Goal: Task Accomplishment & Management: Complete application form

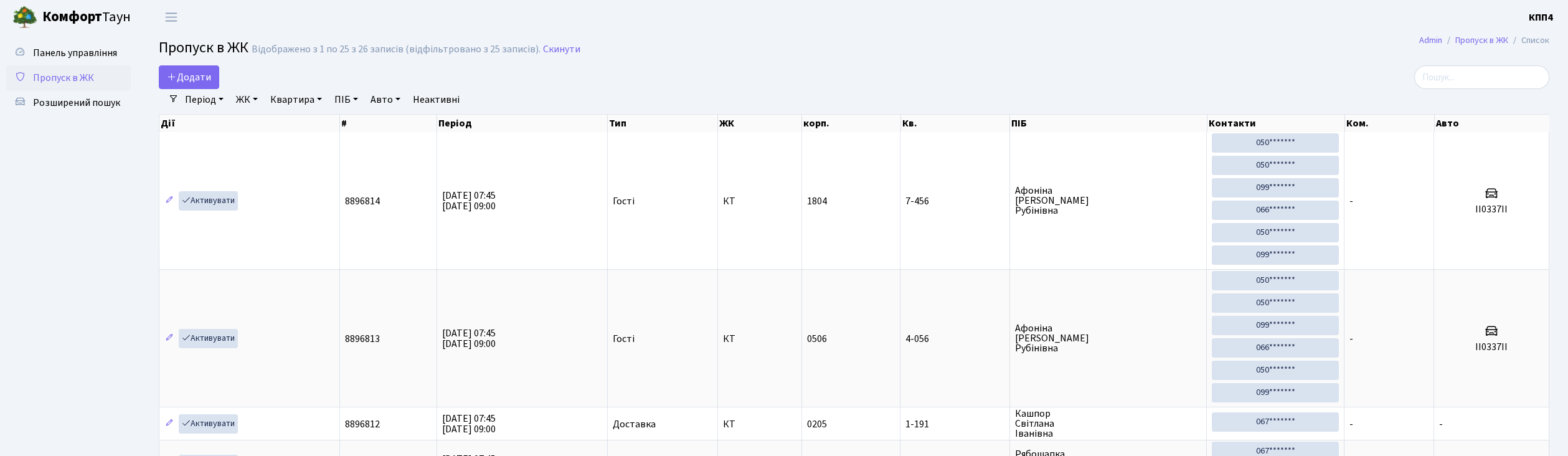
select select "25"
click at [90, 56] on span "Панель управління" at bounding box center [75, 53] width 84 height 14
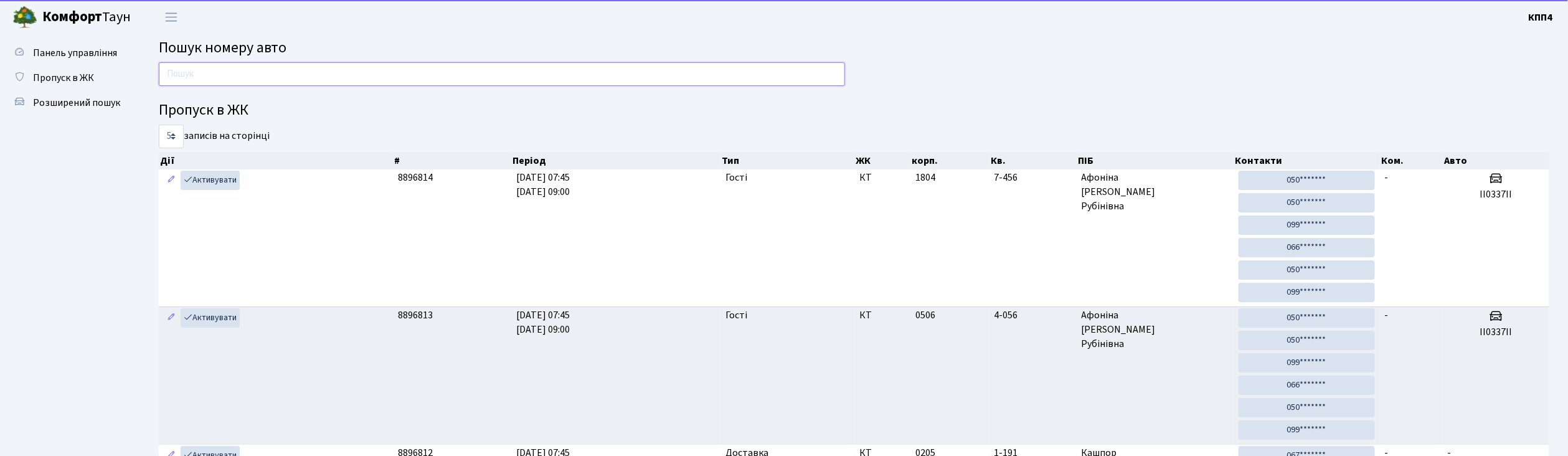
click at [195, 73] on input "text" at bounding box center [502, 74] width 686 height 23
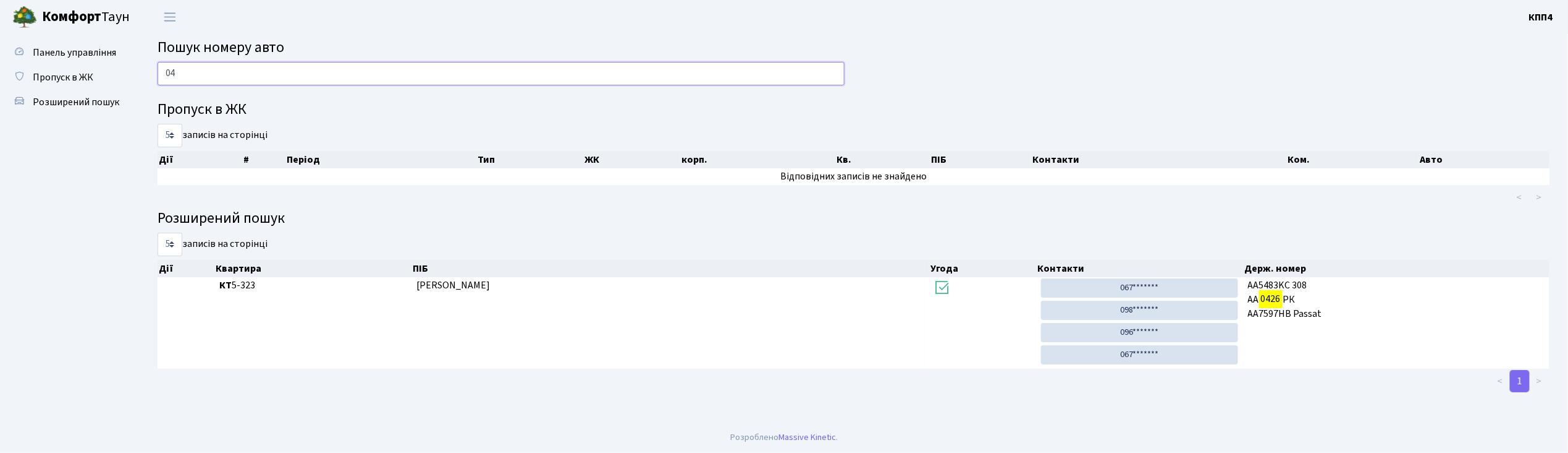
type input "0"
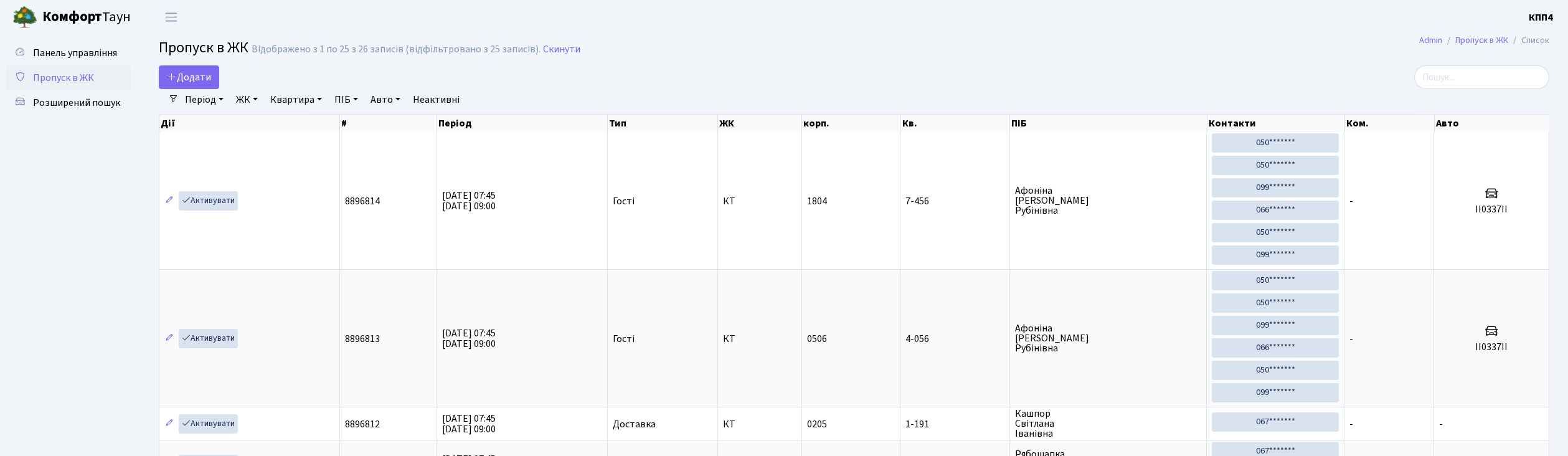
select select "25"
click at [1440, 80] on input "search" at bounding box center [1481, 77] width 135 height 23
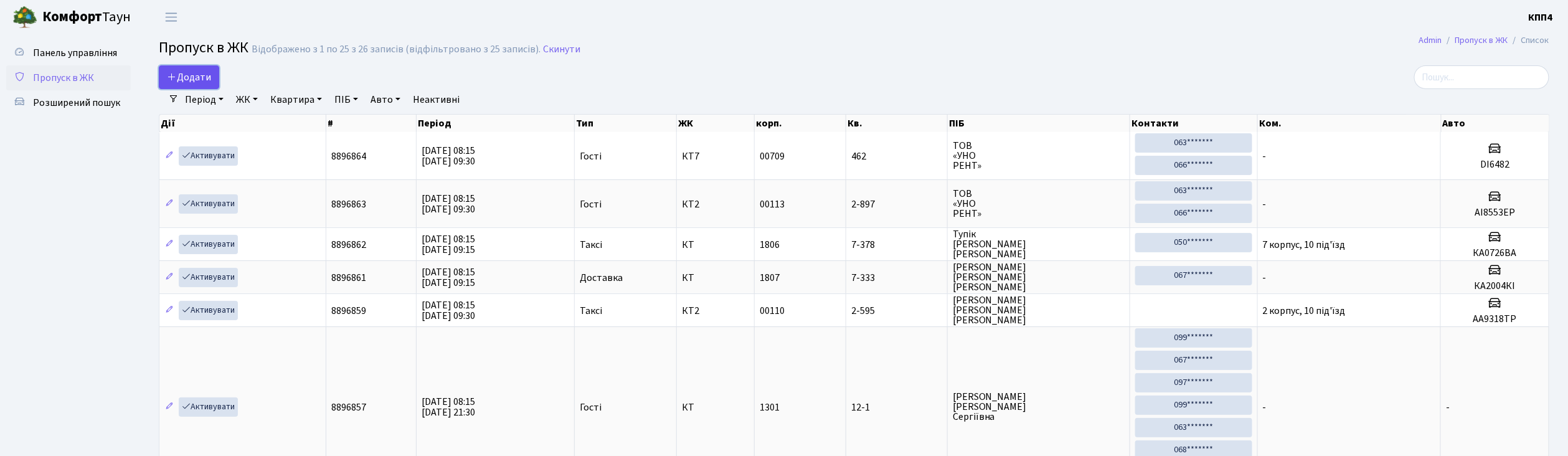
click at [212, 78] on link "Додати" at bounding box center [189, 77] width 60 height 23
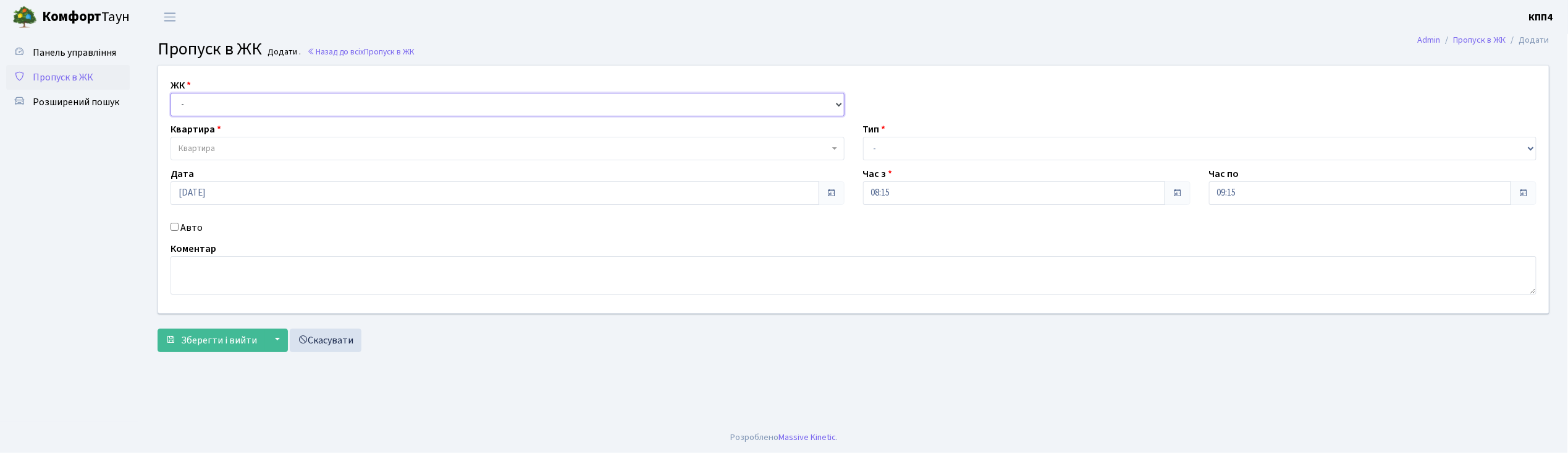
click at [204, 106] on select "- КТ, вул. Регенераторна, 4 КТ2, просп. Соборності, 17 КТ3, вул. Березнева, 16 …" at bounding box center [507, 105] width 674 height 23
select select "271"
click at [170, 93] on select "- КТ, вул. Регенераторна, 4 КТ2, просп. Соборності, 17 КТ3, вул. Березнева, 16 …" at bounding box center [507, 105] width 674 height 23
select select
click at [210, 151] on span "Квартира" at bounding box center [197, 148] width 37 height 13
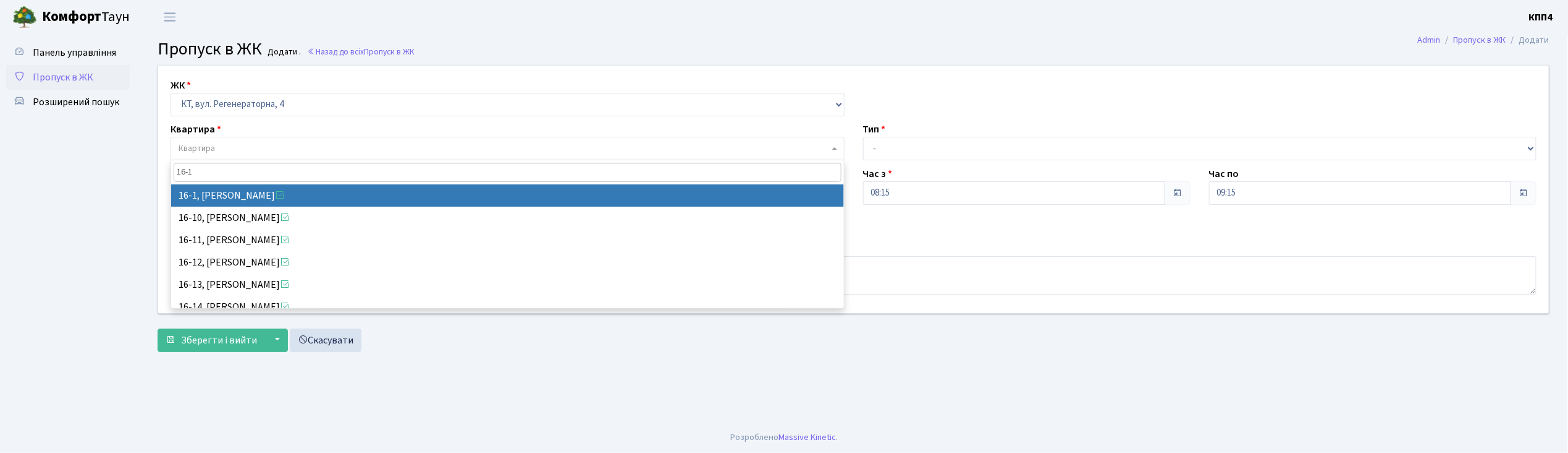
type input "16-1"
select select "8562"
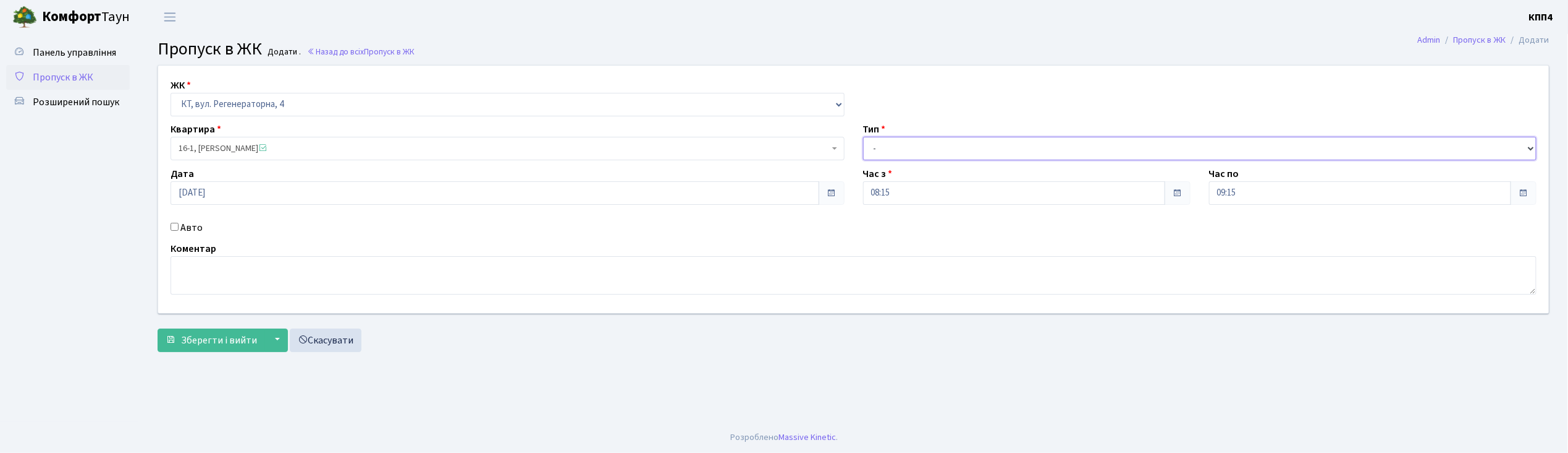
click at [881, 148] on select "- Доставка Таксі Гості Сервіс" at bounding box center [1199, 148] width 674 height 23
select select "3"
click at [863, 136] on select "- Доставка Таксі Гості Сервіс" at bounding box center [1199, 148] width 674 height 23
click at [194, 288] on textarea at bounding box center [853, 275] width 1366 height 39
type textarea "всіххх"
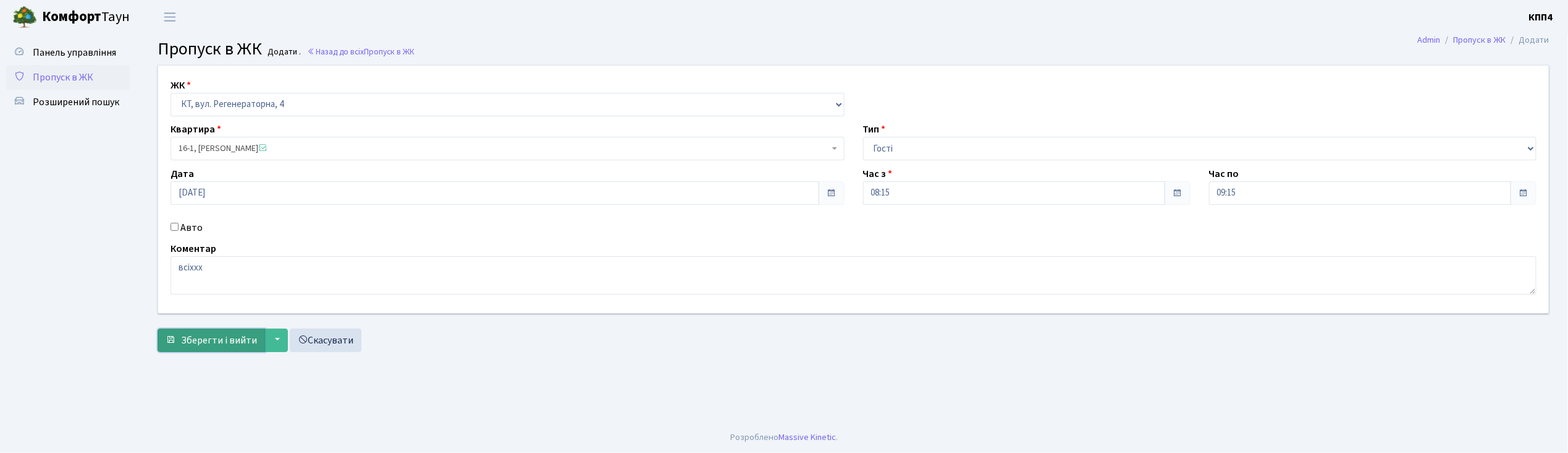
click at [216, 340] on span "Зберегти і вийти" at bounding box center [219, 340] width 76 height 14
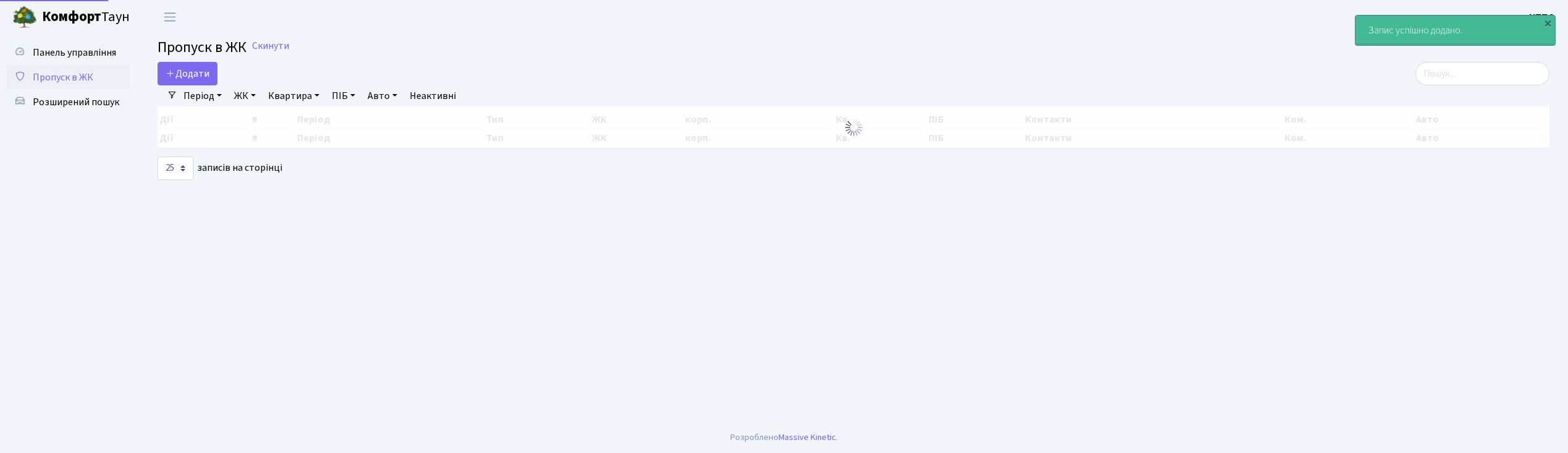
select select "25"
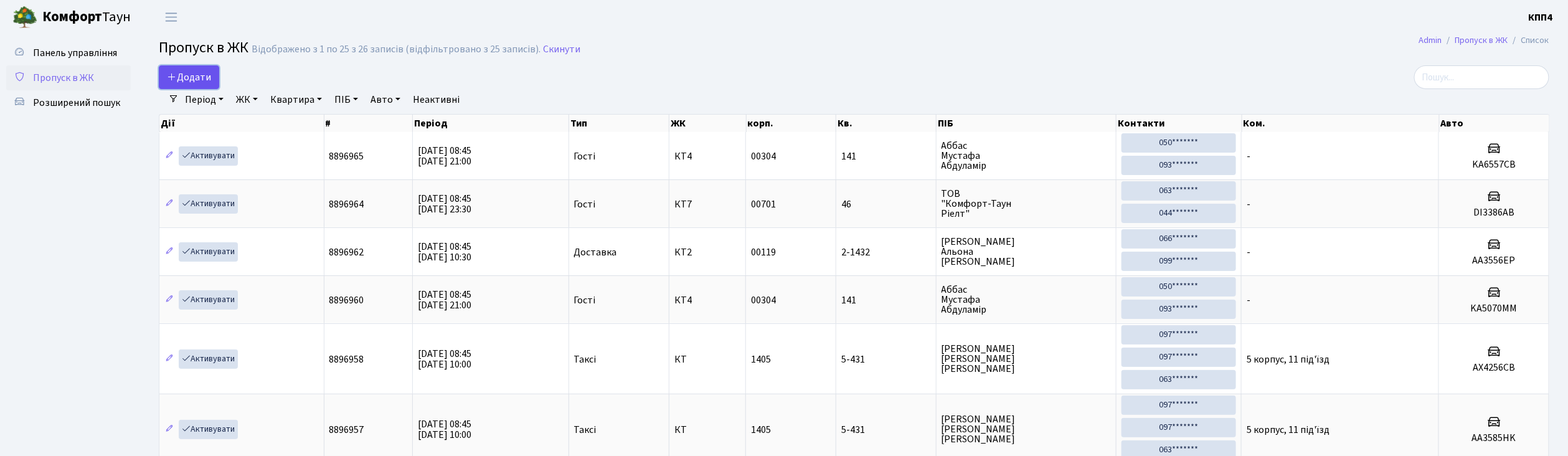
click at [211, 73] on link "Додати" at bounding box center [189, 77] width 60 height 23
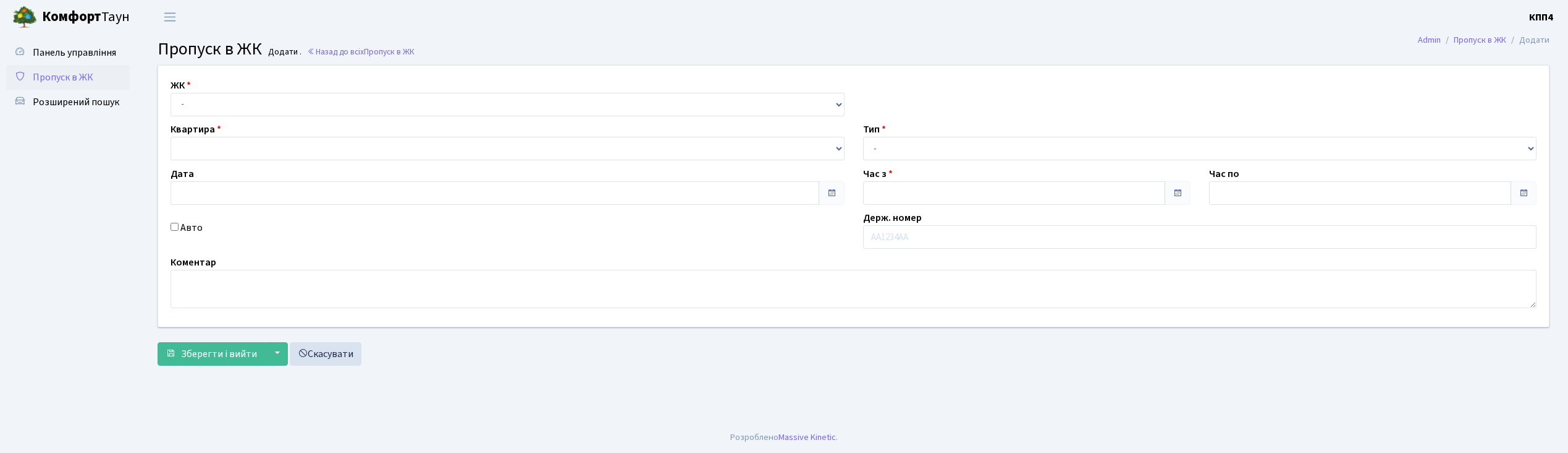
type input "[DATE]"
type input "08:45"
type input "10:00"
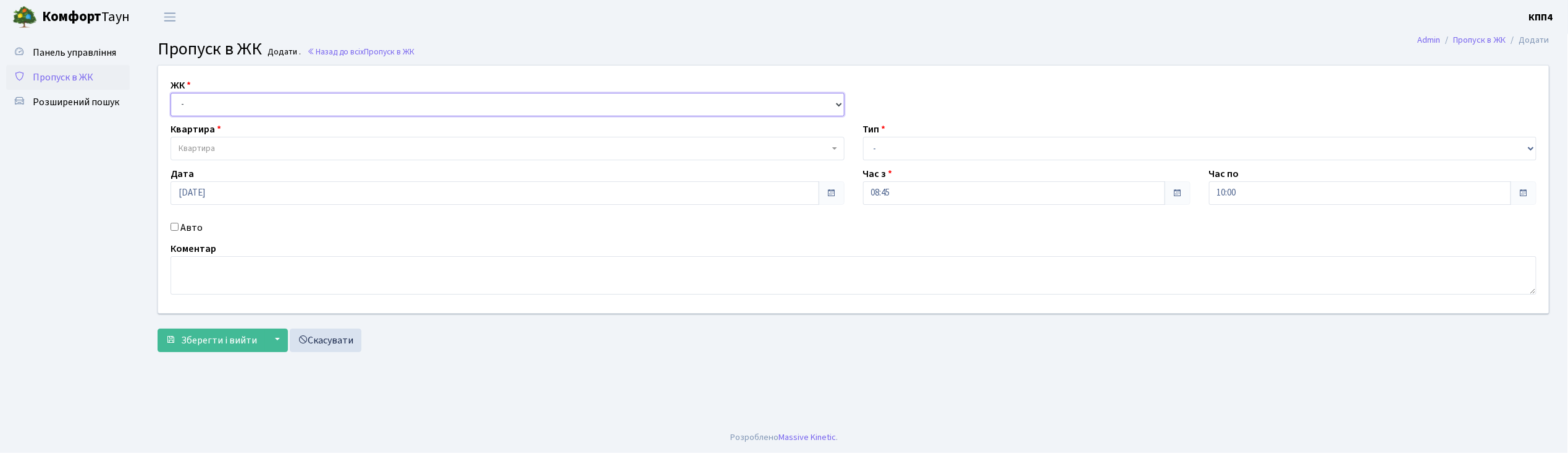
click at [209, 108] on select "- КТ, вул. Регенераторна, 4 КТ2, просп. Соборності, 17 КТ3, вул. Березнева, 16 …" at bounding box center [507, 105] width 674 height 23
select select "271"
click at [170, 93] on select "- КТ, вул. Регенераторна, 4 КТ2, просп. [STREET_ADDRESS] [STREET_ADDRESS] [PERS…" at bounding box center [507, 105] width 674 height 23
select select
click at [208, 150] on span "Квартира" at bounding box center [197, 148] width 37 height 13
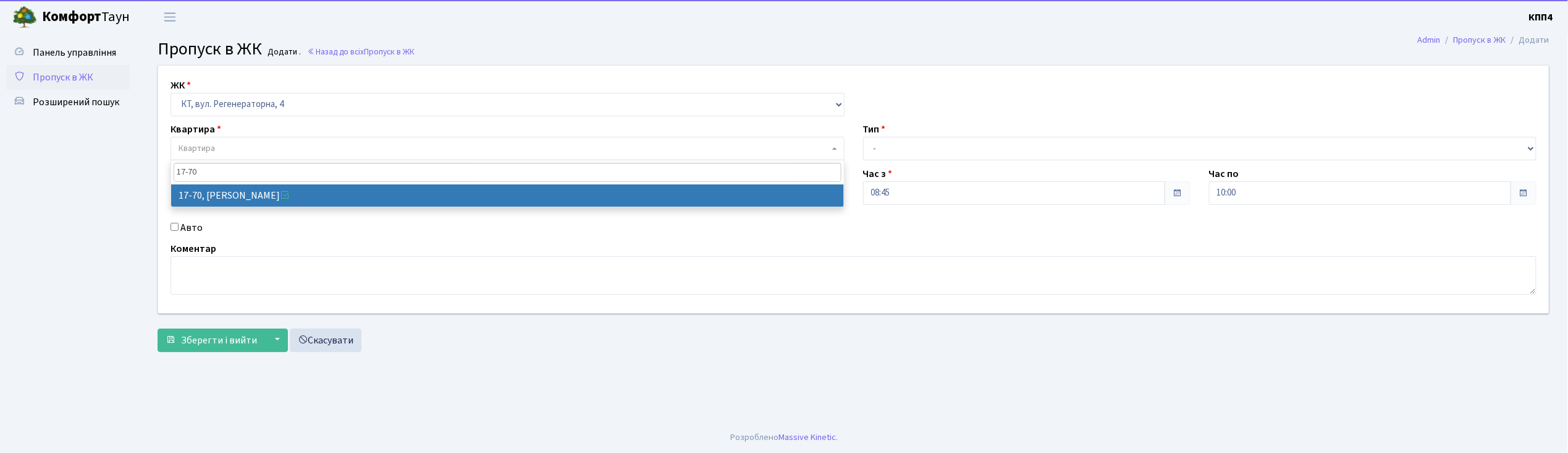
type input "17-70"
select select "9024"
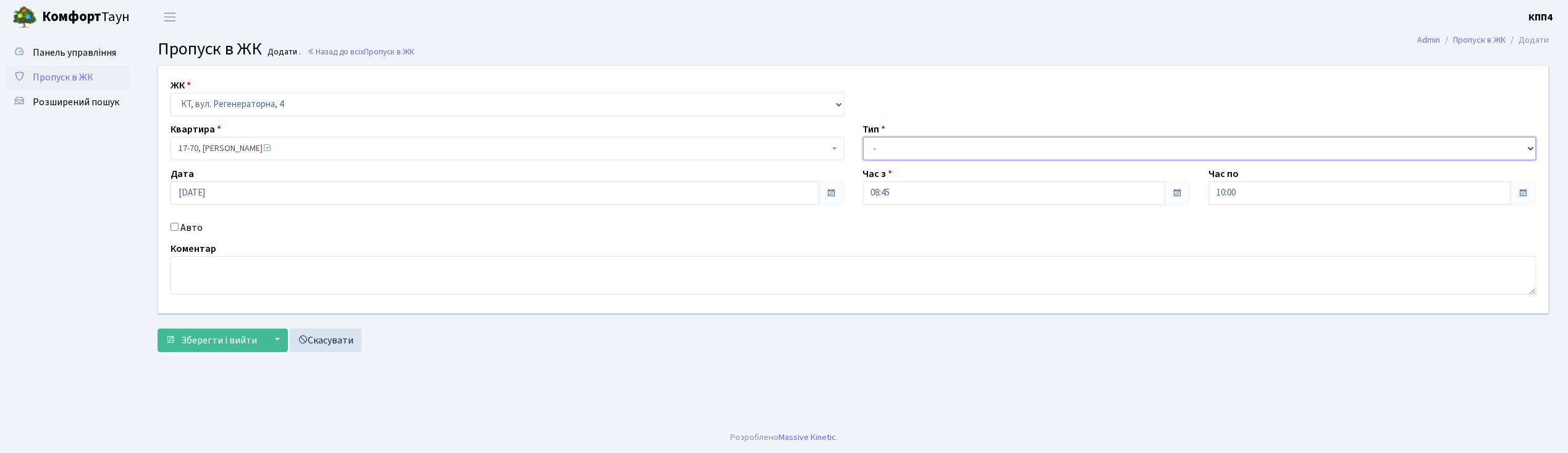
click at [878, 146] on select "- Доставка Таксі Гості Сервіс" at bounding box center [1199, 148] width 674 height 23
select select "1"
click at [863, 136] on select "- Доставка Таксі Гості Сервіс" at bounding box center [1199, 148] width 674 height 23
click at [213, 337] on span "Зберегти і вийти" at bounding box center [219, 340] width 76 height 14
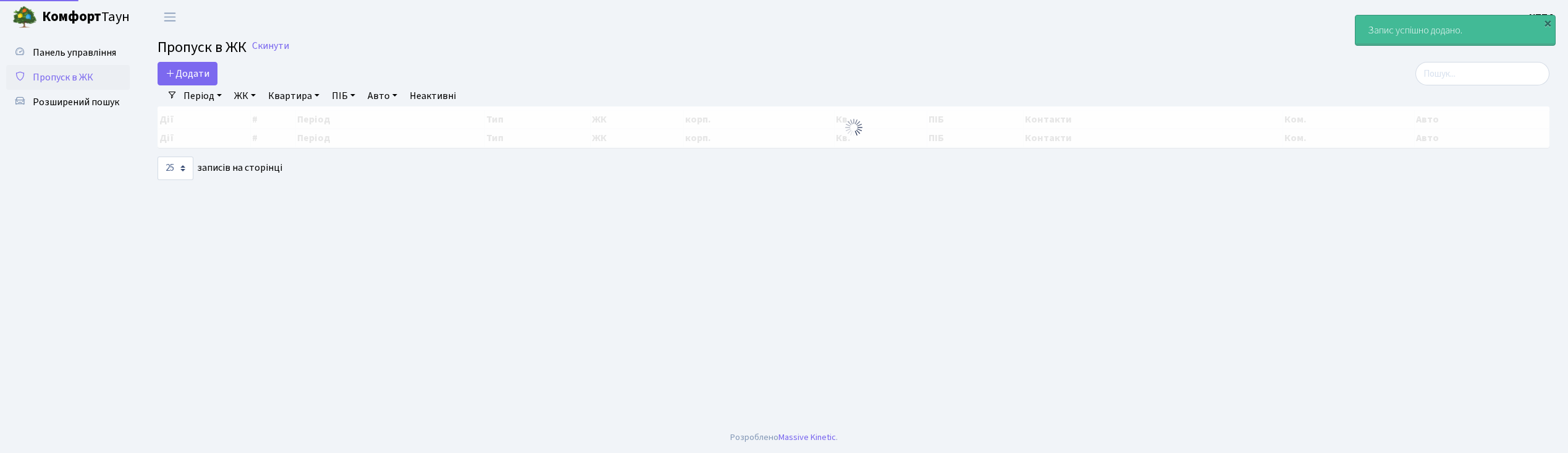
select select "25"
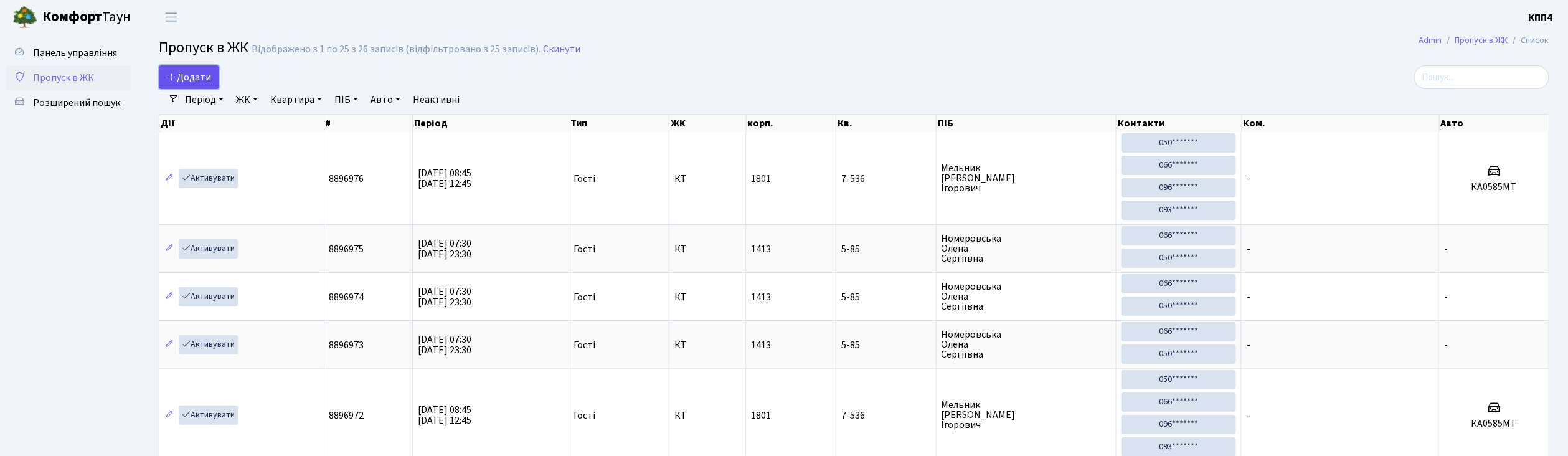
click at [197, 82] on span "Додати" at bounding box center [188, 77] width 44 height 14
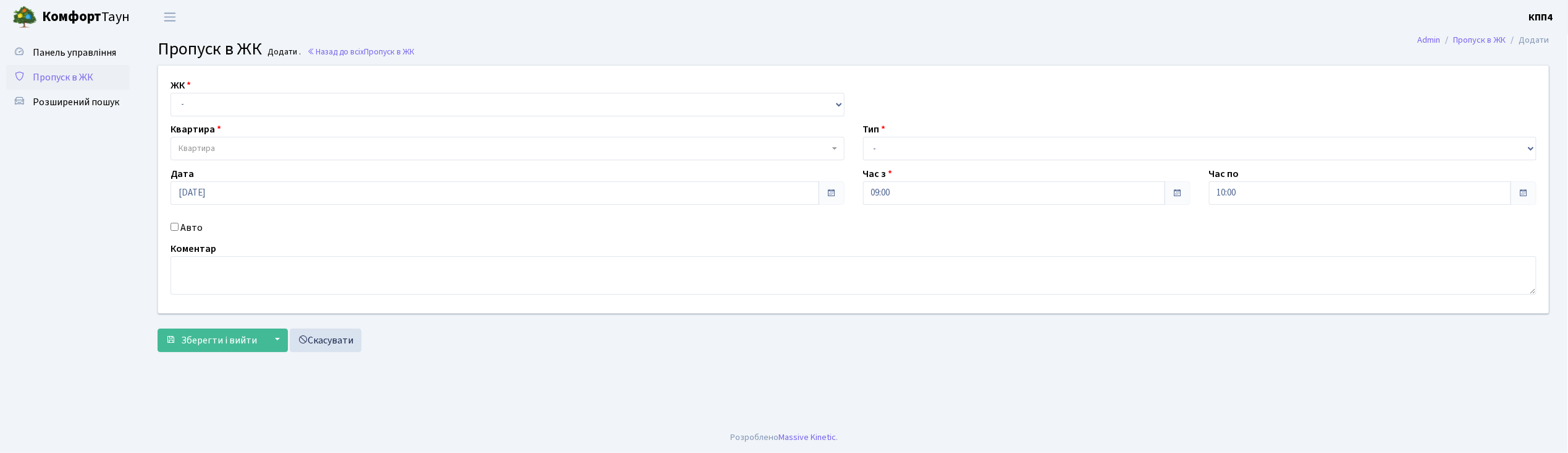
click at [171, 228] on input "Авто" at bounding box center [174, 226] width 8 height 8
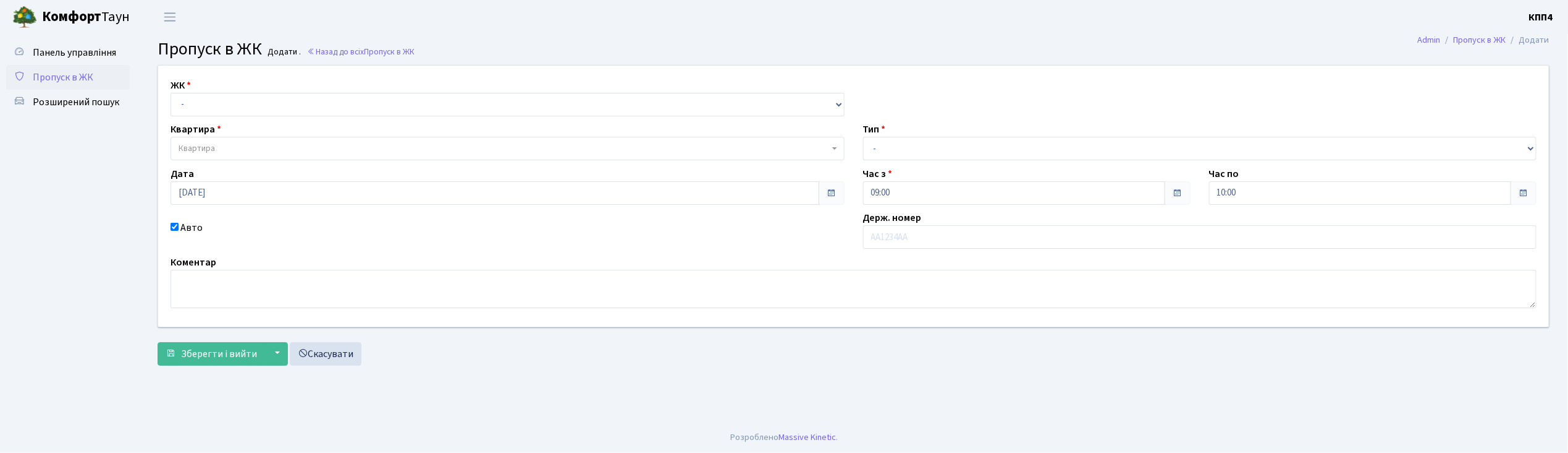
click at [171, 228] on input "Авто" at bounding box center [174, 226] width 8 height 8
checkbox input "false"
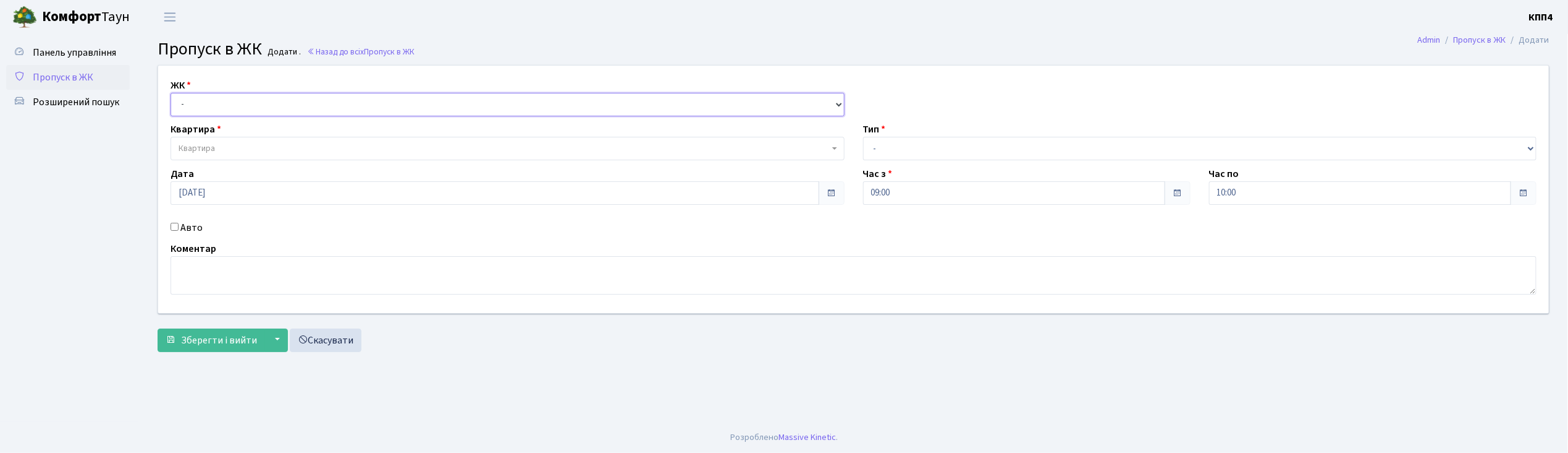
click at [208, 99] on select "- КТ, вул. Регенераторна, 4 КТ2, просп. [STREET_ADDRESS] [STREET_ADDRESS] [PERS…" at bounding box center [507, 105] width 674 height 23
select select "271"
click at [170, 93] on select "- КТ, вул. Регенераторна, 4 КТ2, просп. [STREET_ADDRESS] [STREET_ADDRESS] [PERS…" at bounding box center [507, 105] width 674 height 23
select select
click at [217, 146] on span "Квартира" at bounding box center [504, 148] width 651 height 13
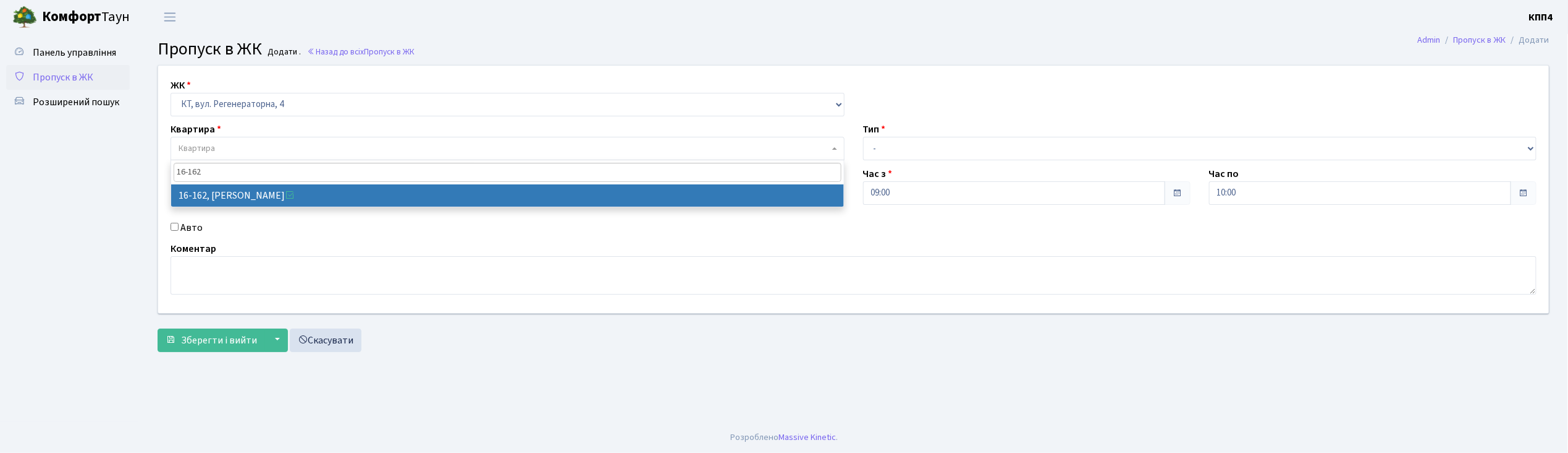
type input "16-162"
select select "8723"
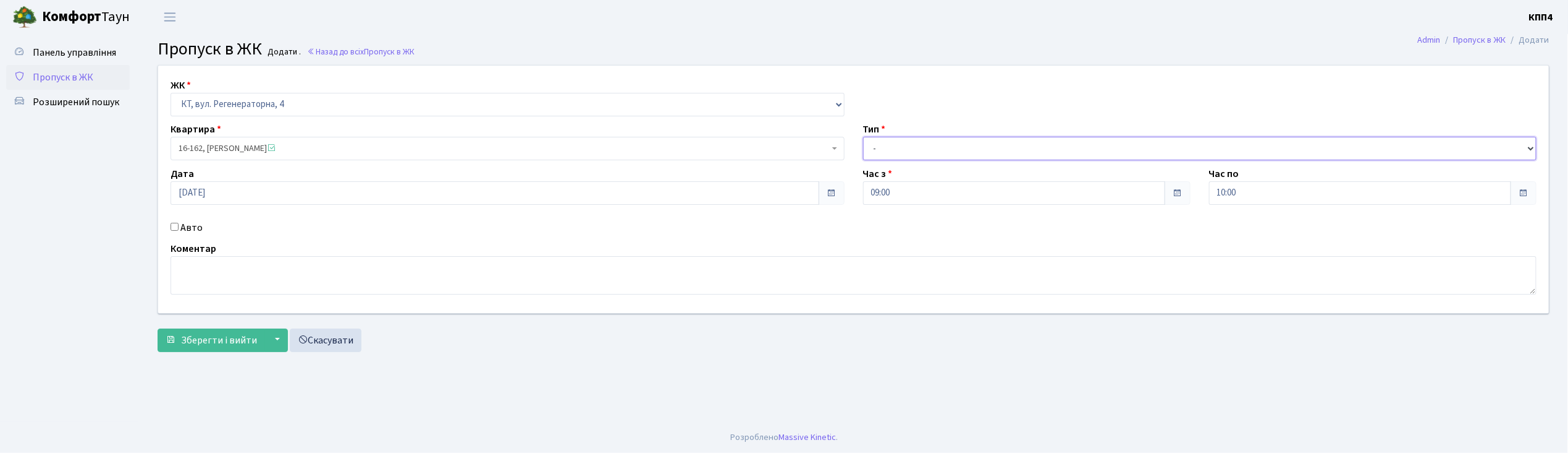
click at [887, 146] on select "- Доставка Таксі Гості Сервіс" at bounding box center [1199, 148] width 674 height 23
select select "1"
click at [863, 136] on select "- Доставка Таксі Гості Сервіс" at bounding box center [1199, 148] width 674 height 23
click at [233, 347] on span "Зберегти і вийти" at bounding box center [219, 340] width 76 height 14
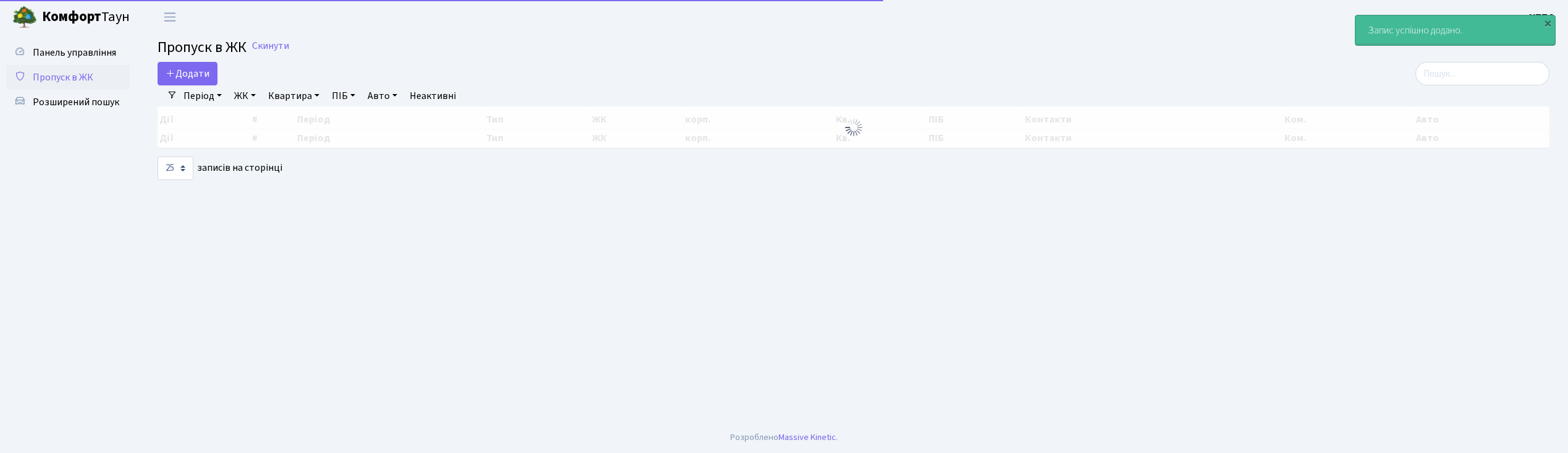
select select "25"
